Goal: Transaction & Acquisition: Download file/media

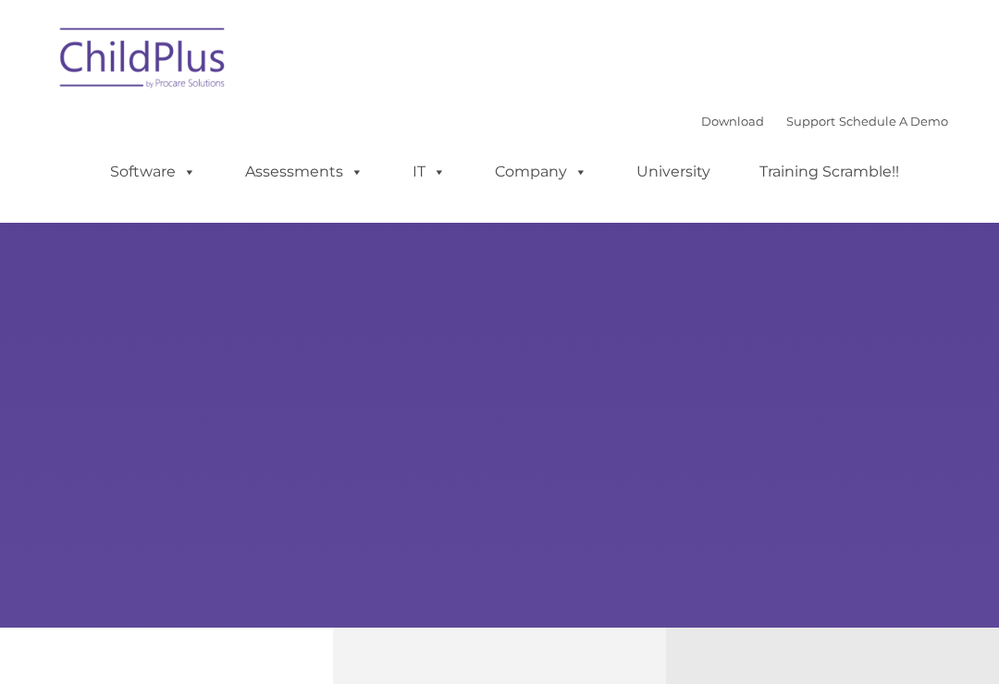
type input ""
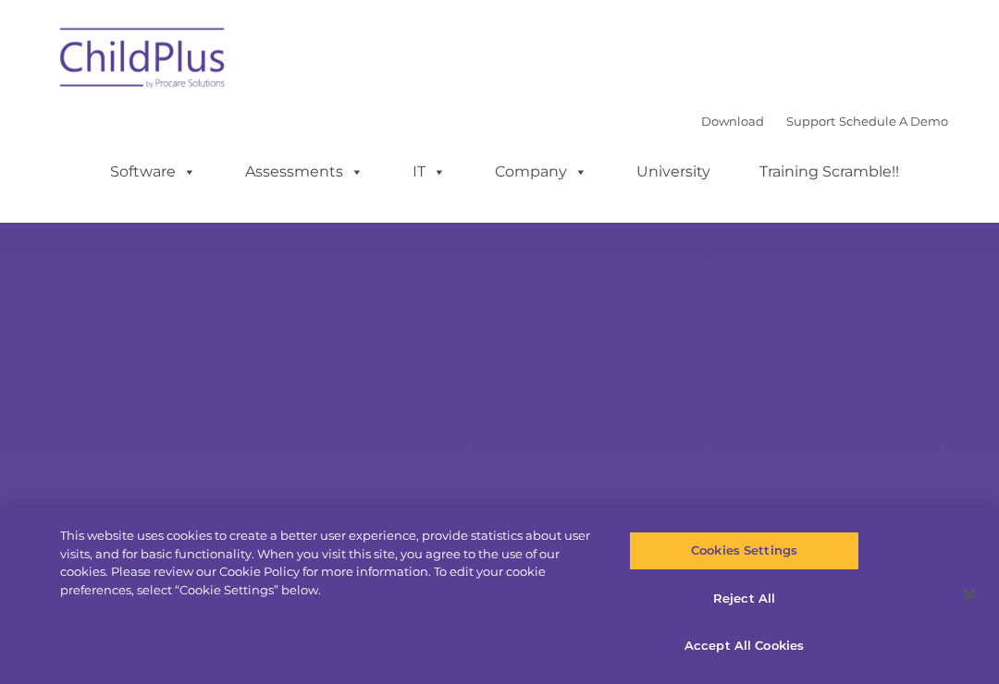
select select "MEDIUM"
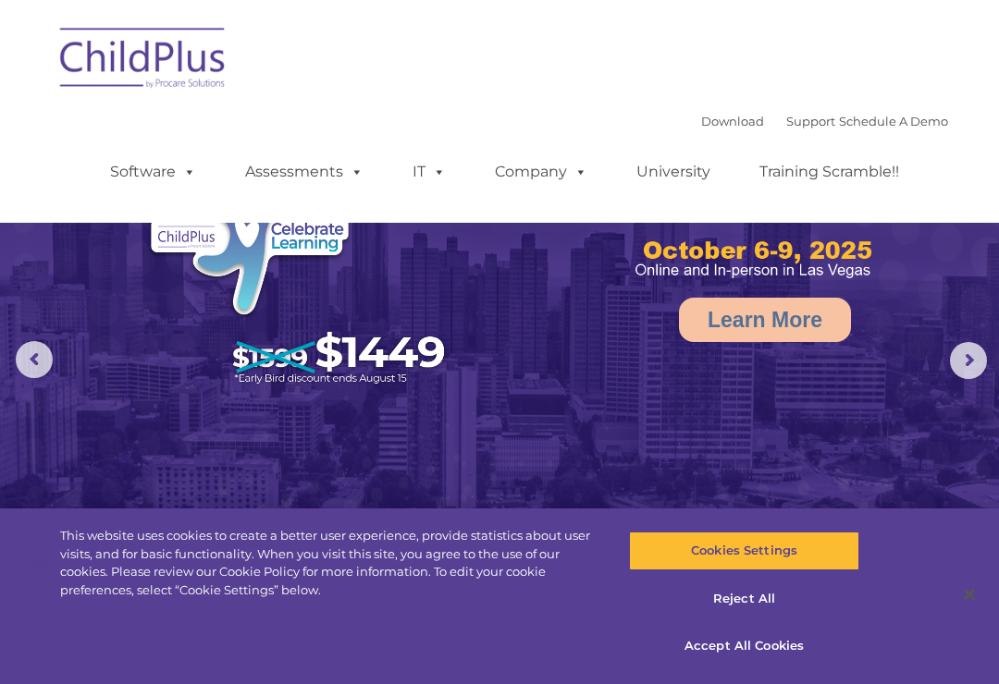
click at [704, 121] on link "Download" at bounding box center [732, 121] width 63 height 15
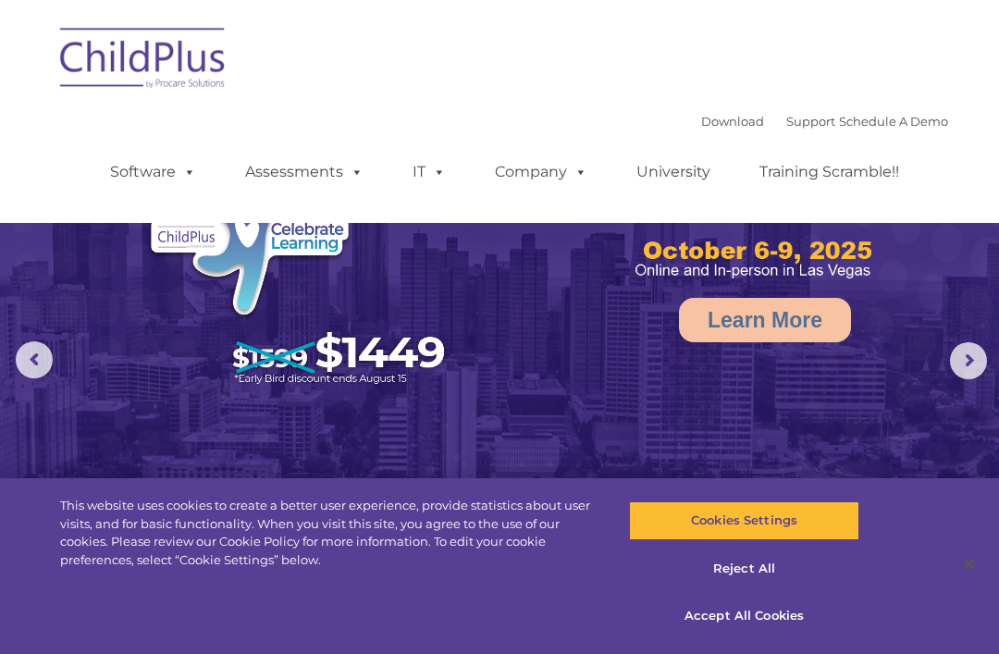
click at [792, 121] on link "Support" at bounding box center [810, 121] width 49 height 15
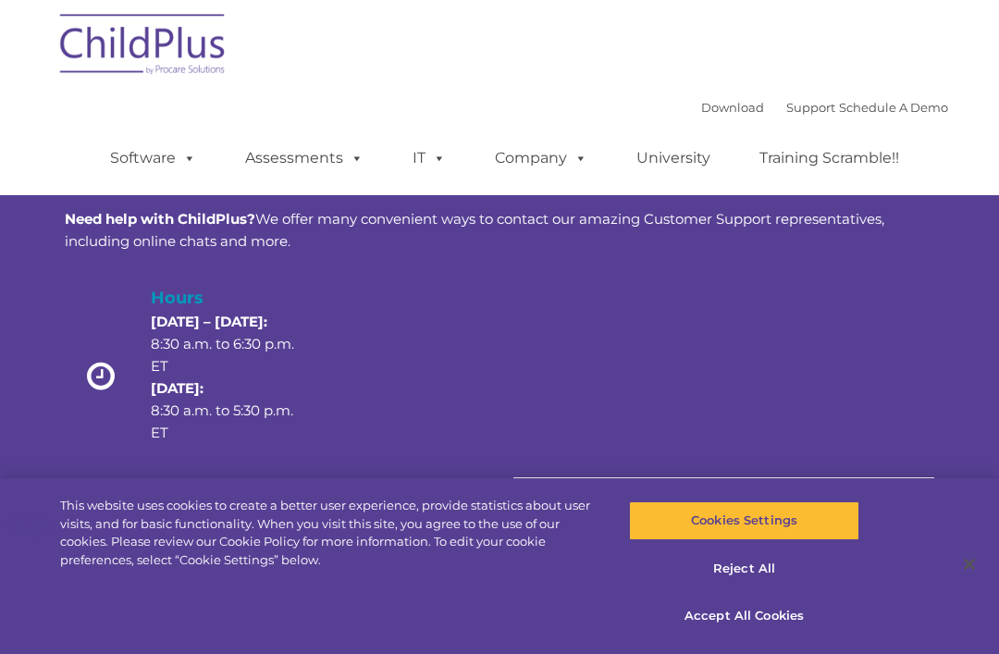
click at [701, 105] on link "Download" at bounding box center [732, 107] width 63 height 15
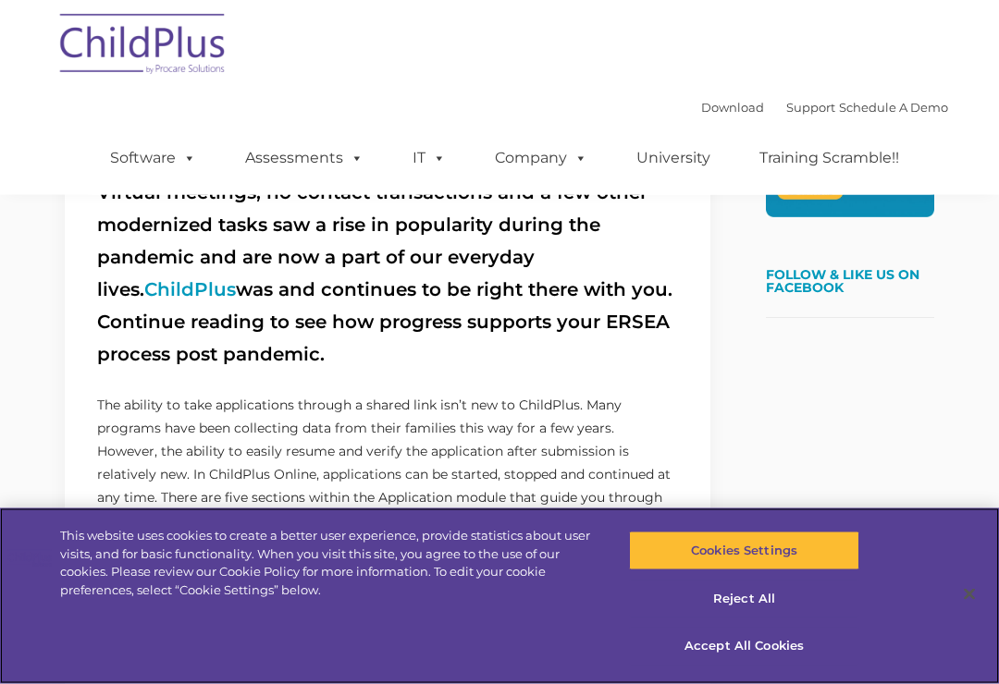
scroll to position [513, 0]
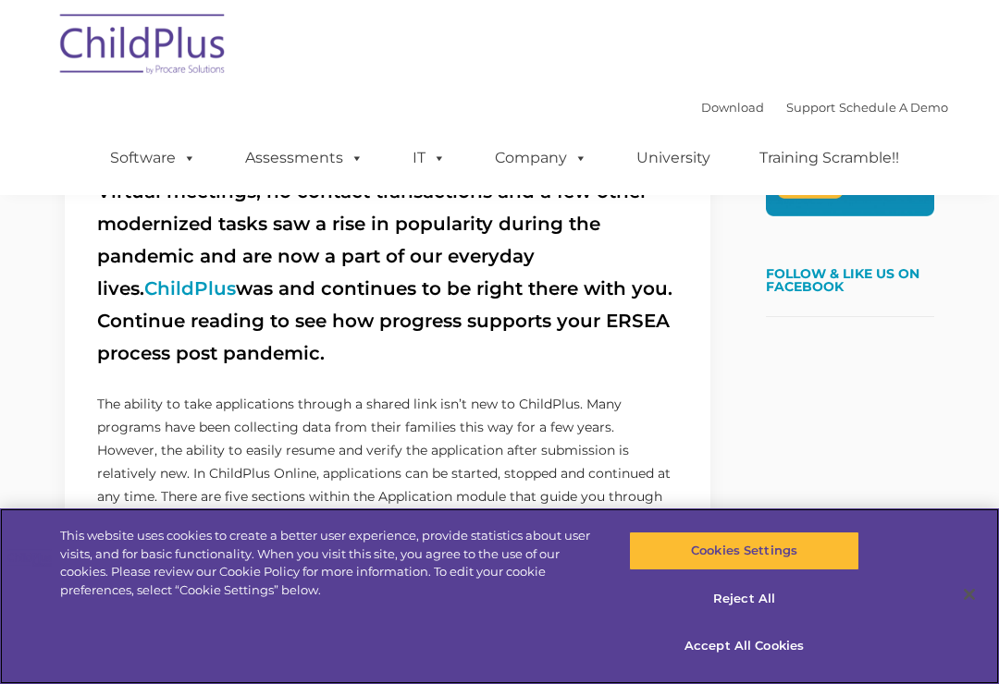
click at [773, 666] on button "Accept All Cookies" at bounding box center [743, 646] width 229 height 39
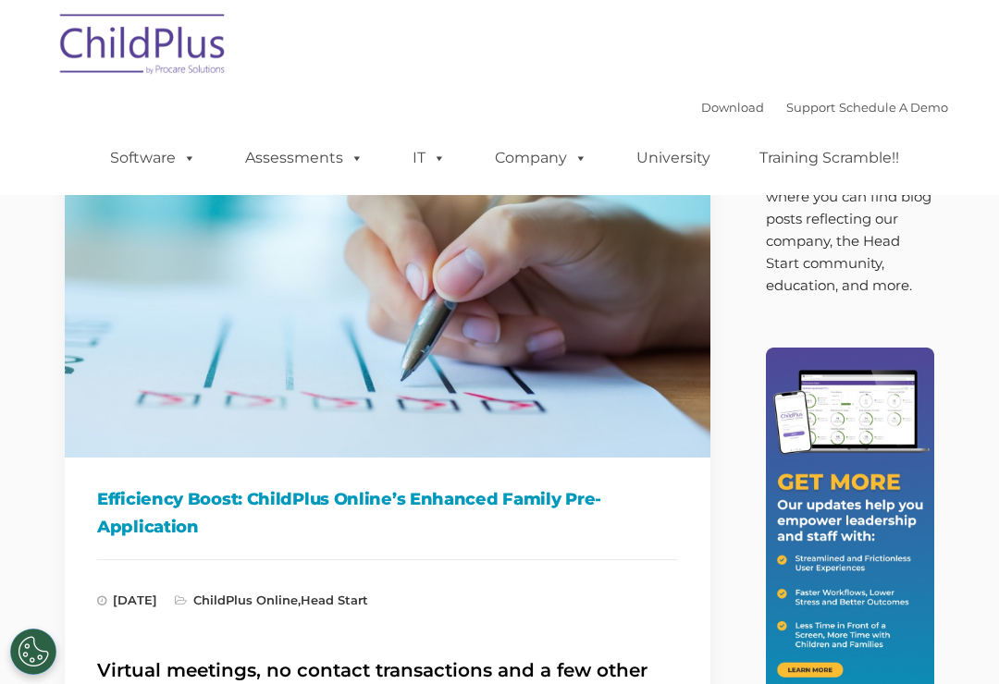
scroll to position [0, 0]
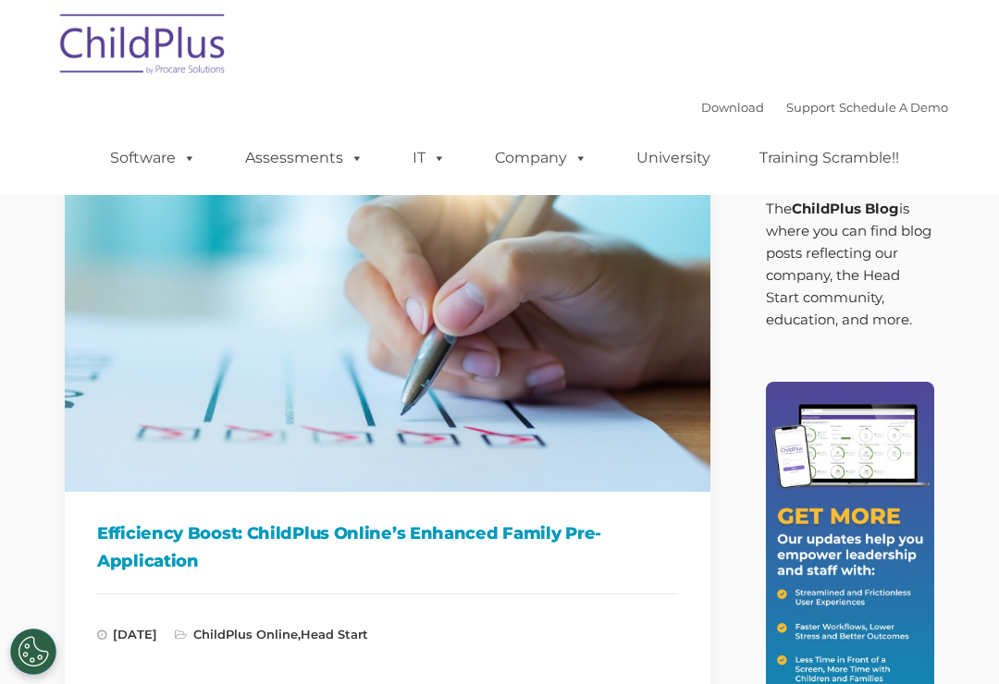
click at [186, 154] on span at bounding box center [186, 158] width 20 height 18
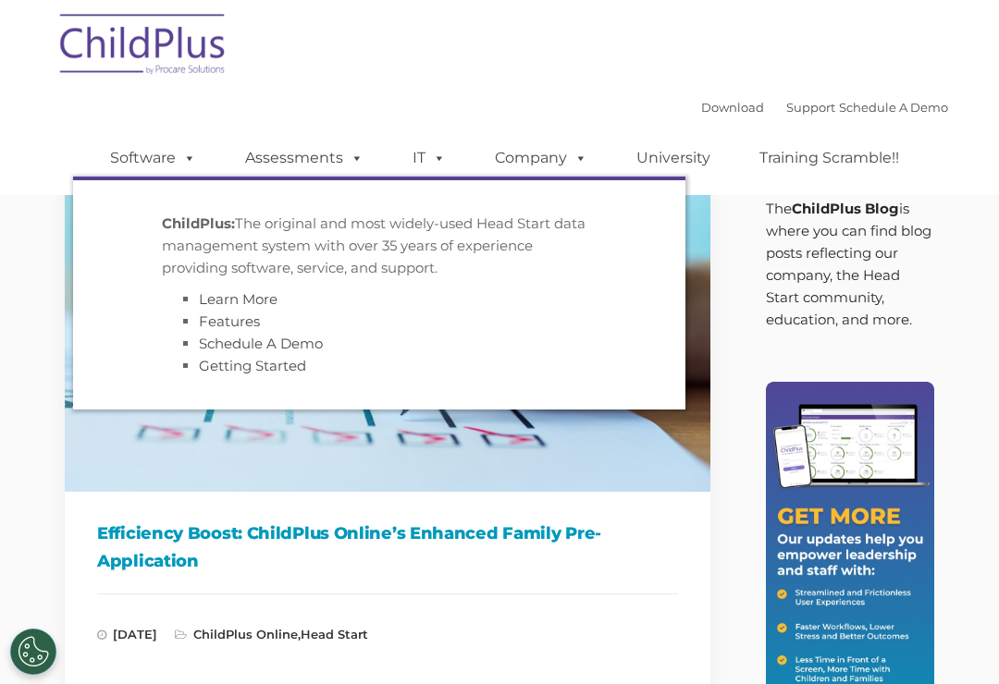
click at [335, 149] on link "Assessments" at bounding box center [304, 158] width 155 height 37
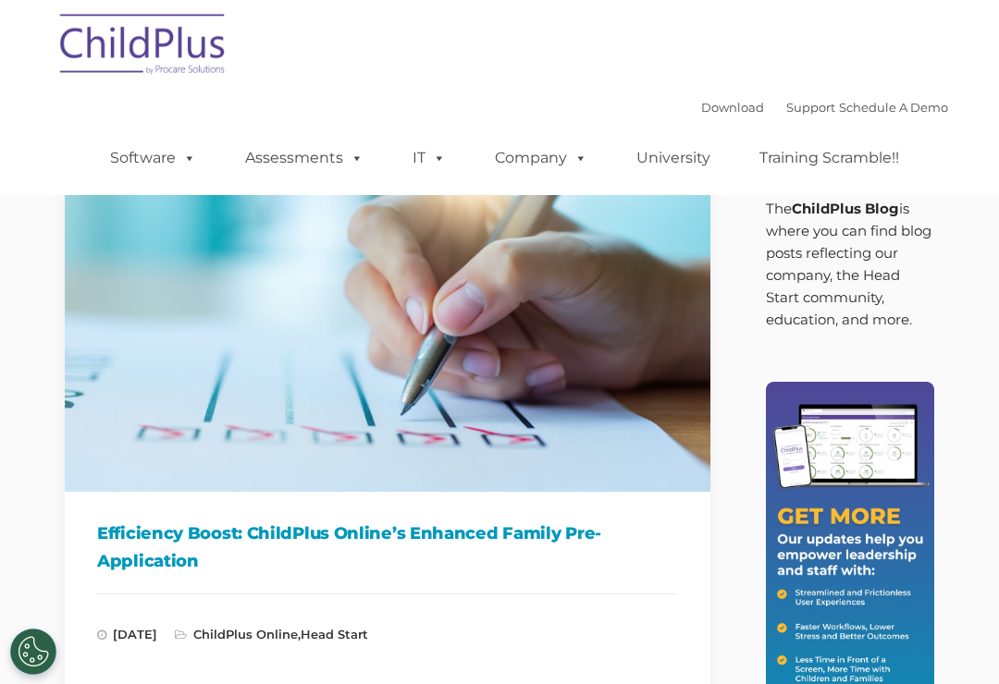
click at [701, 102] on link "Download" at bounding box center [732, 107] width 63 height 15
